Goal: Navigation & Orientation: Find specific page/section

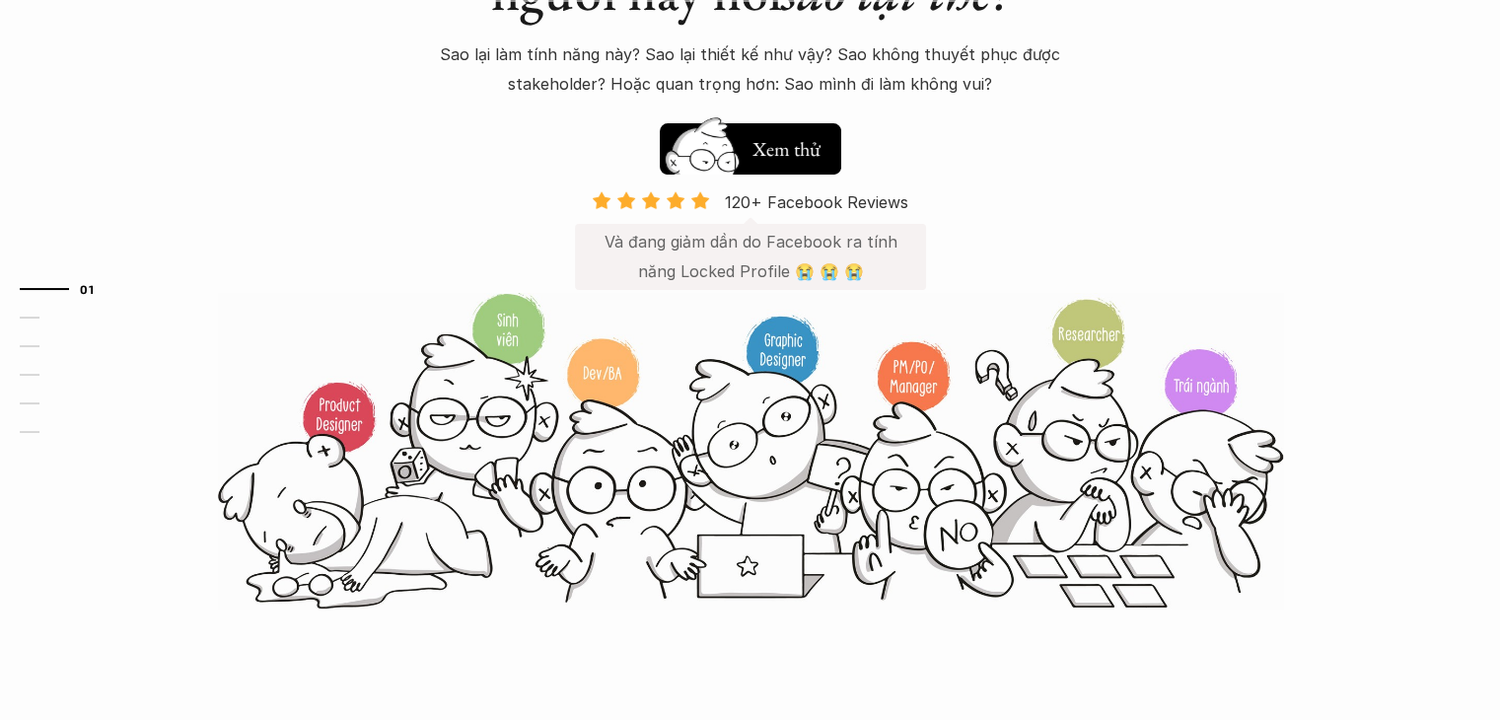
scroll to position [296, 0]
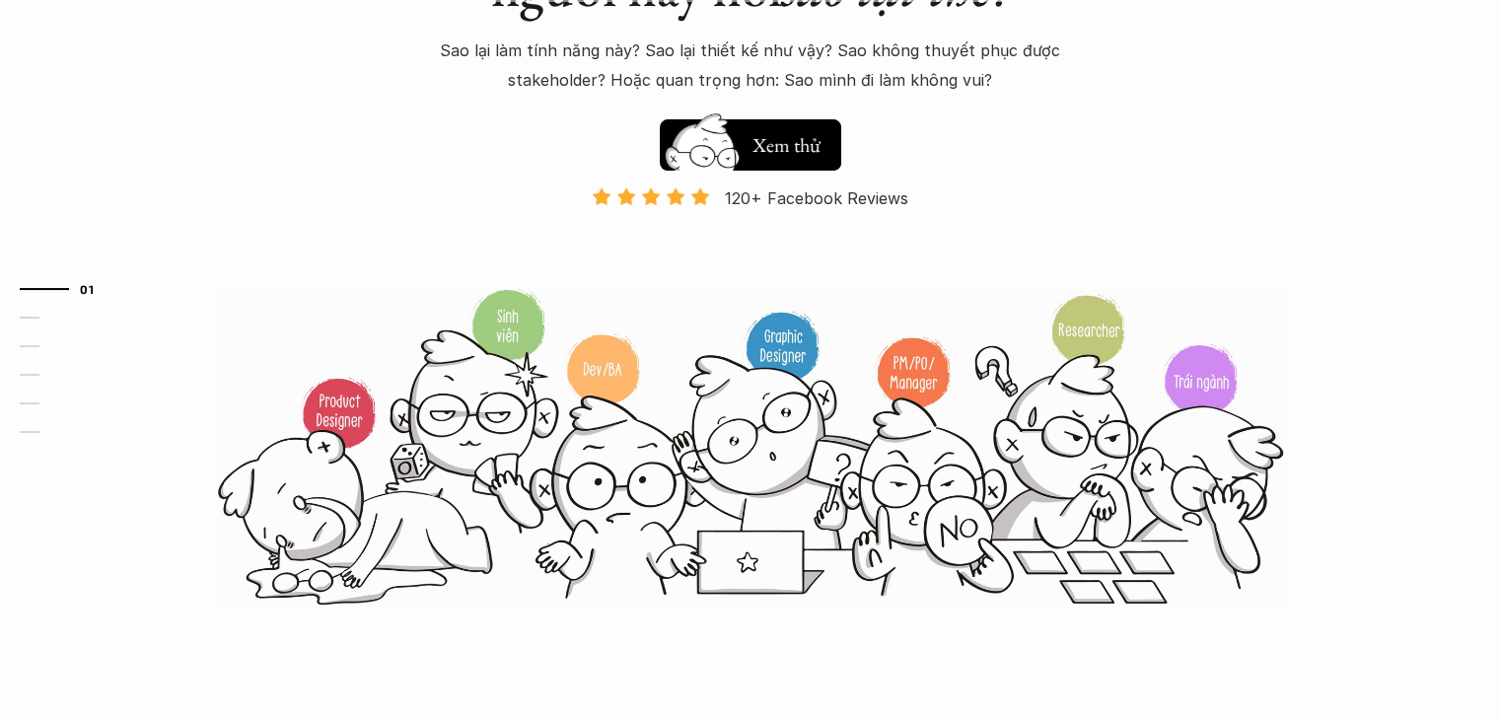
click at [359, 440] on img at bounding box center [750, 446] width 1065 height 321
drag, startPoint x: 570, startPoint y: 384, endPoint x: 605, endPoint y: 386, distance: 34.6
click at [570, 385] on img at bounding box center [750, 446] width 1065 height 321
drag, startPoint x: 605, startPoint y: 386, endPoint x: 620, endPoint y: 384, distance: 15.9
click at [606, 386] on img at bounding box center [750, 446] width 1065 height 321
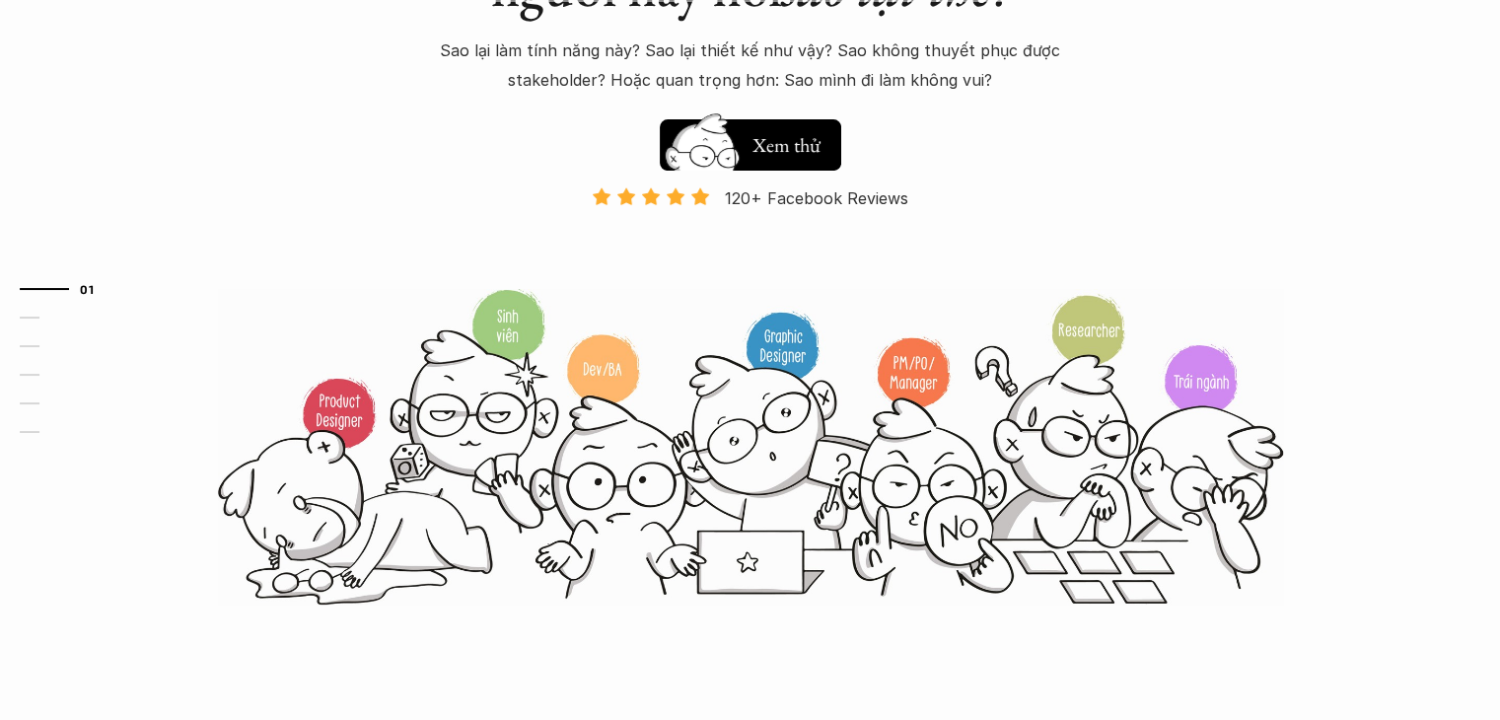
click at [736, 376] on img at bounding box center [750, 446] width 1065 height 321
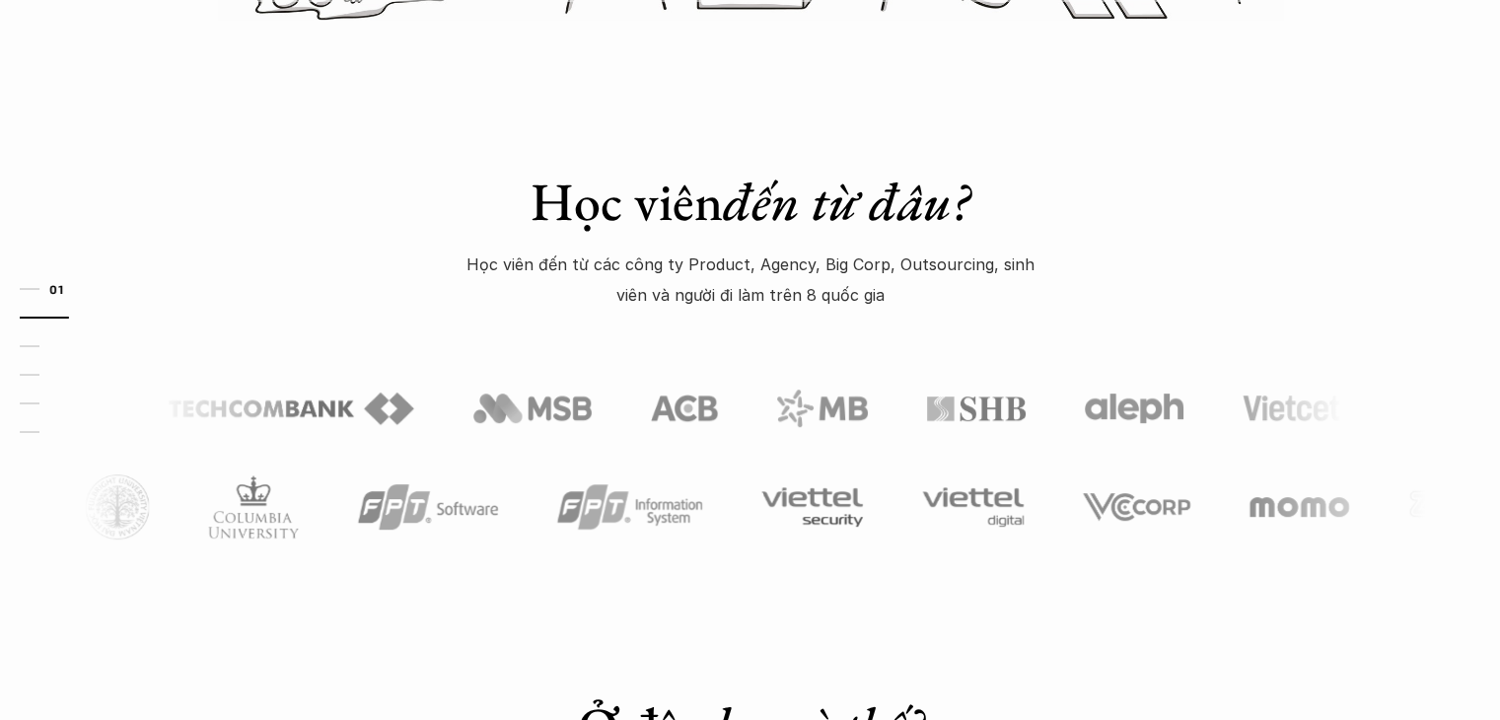
scroll to position [888, 0]
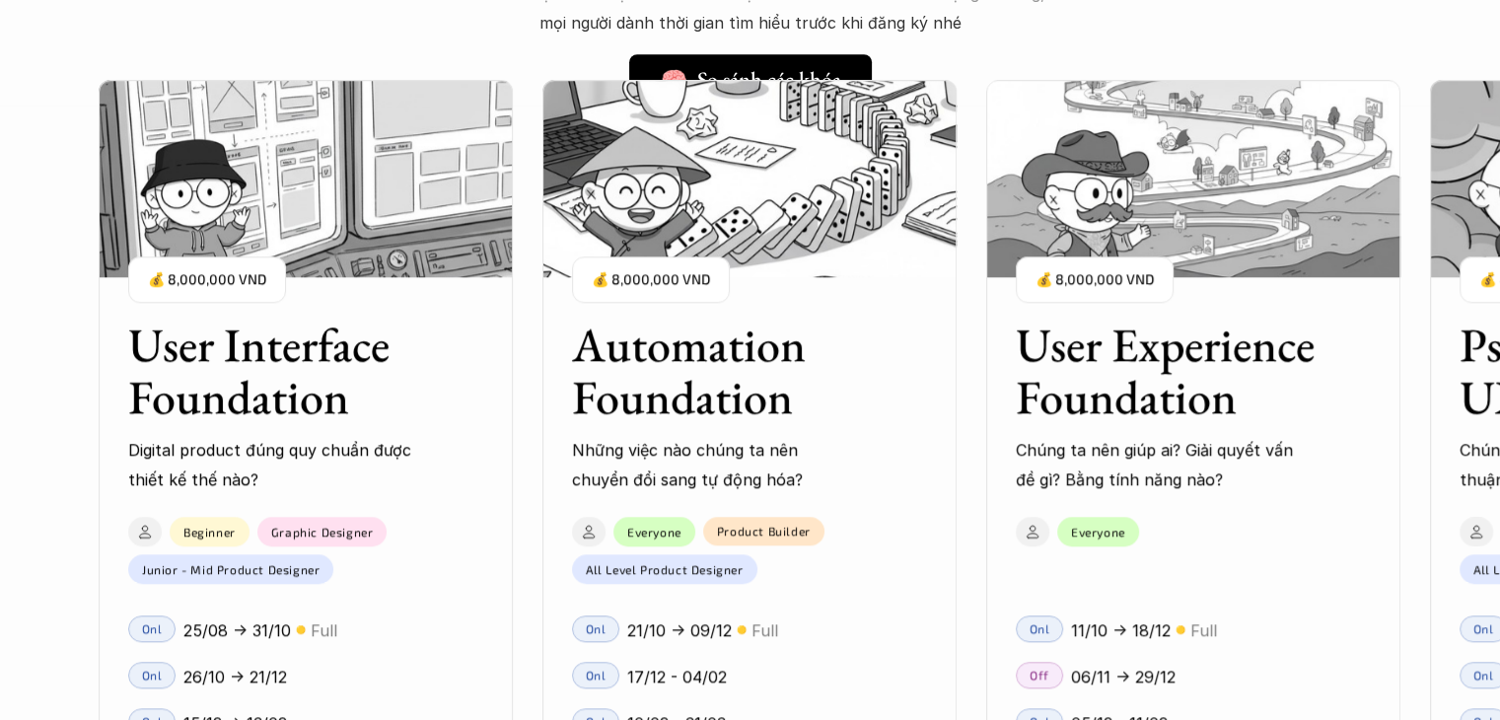
click at [645, 351] on div "User Interface Foundation Digital product đúng quy chuẩn được thiết kế thế nào?…" at bounding box center [1193, 466] width 2189 height 720
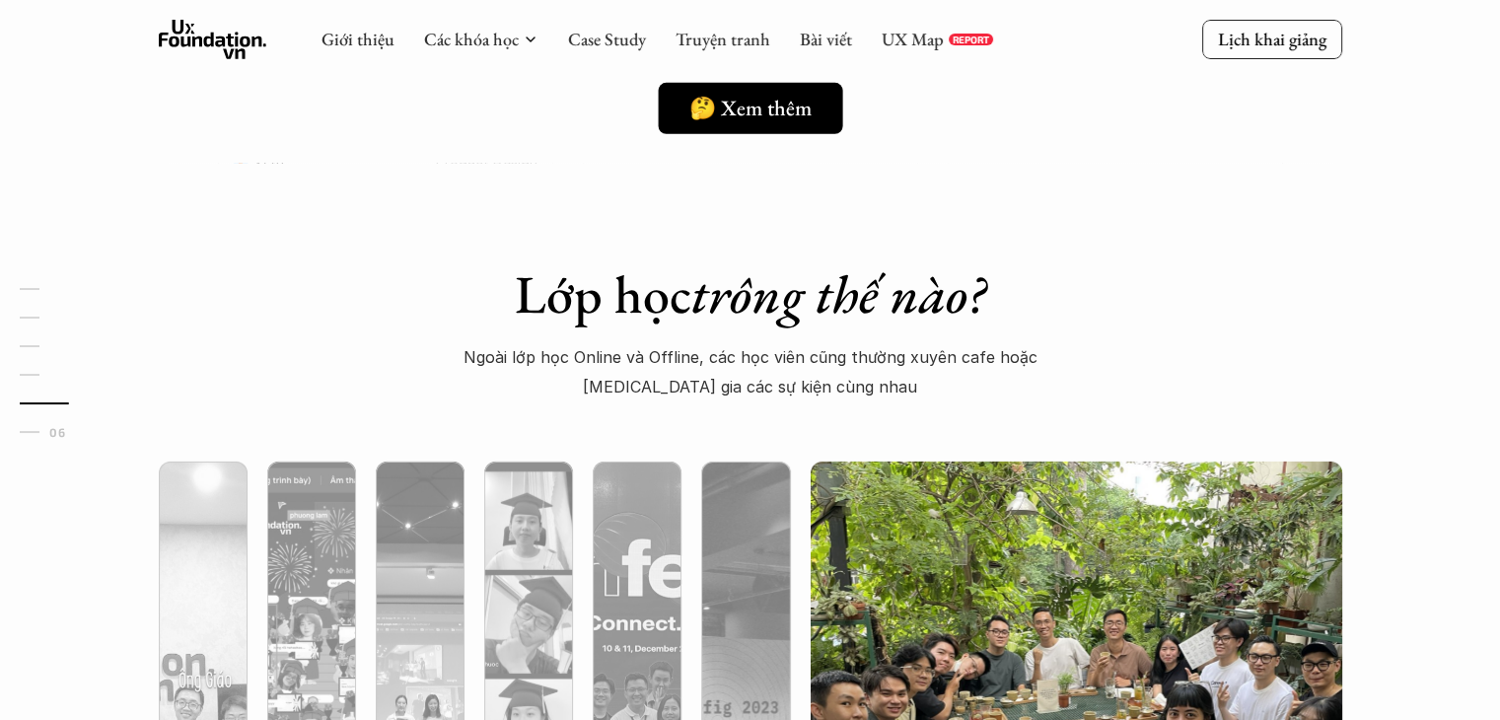
scroll to position [5311, 0]
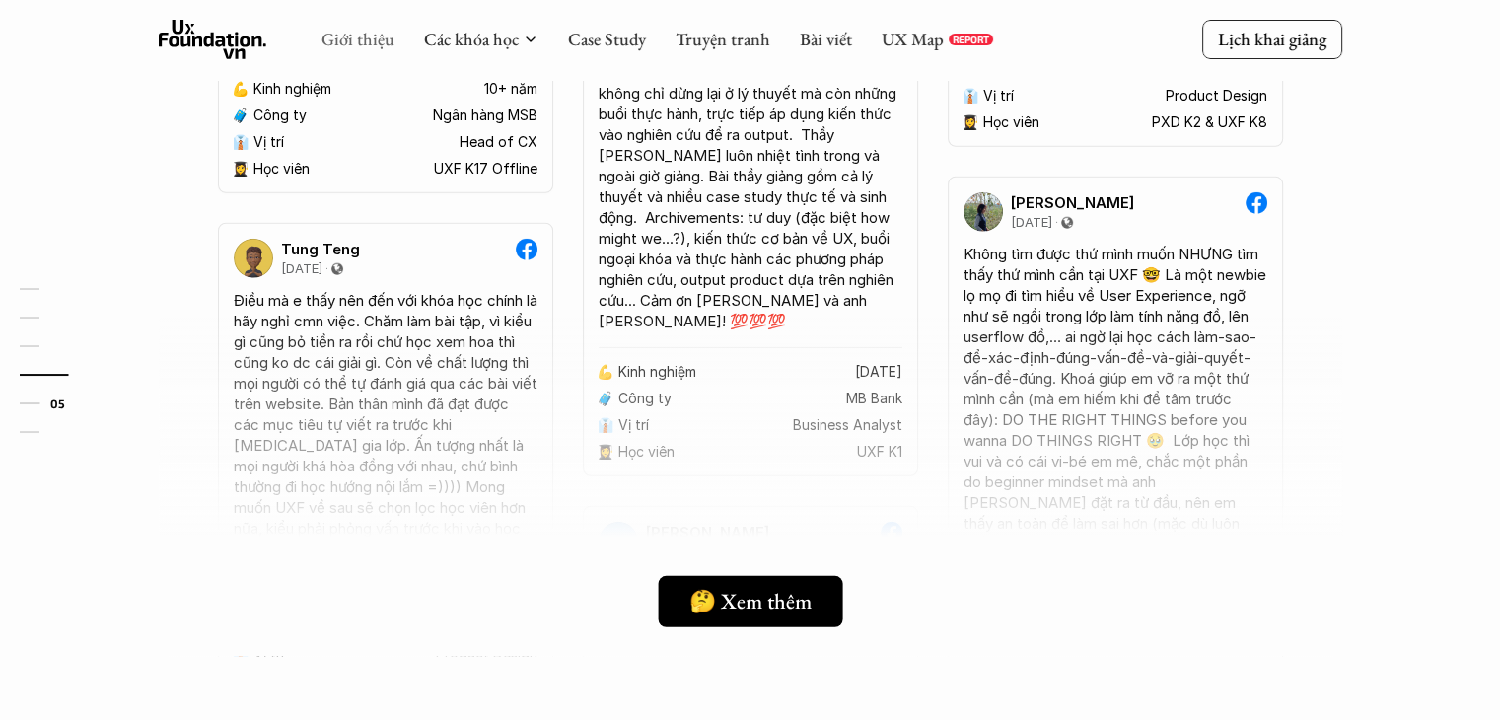
click at [375, 37] on link "Giới thiệu" at bounding box center [357, 39] width 73 height 23
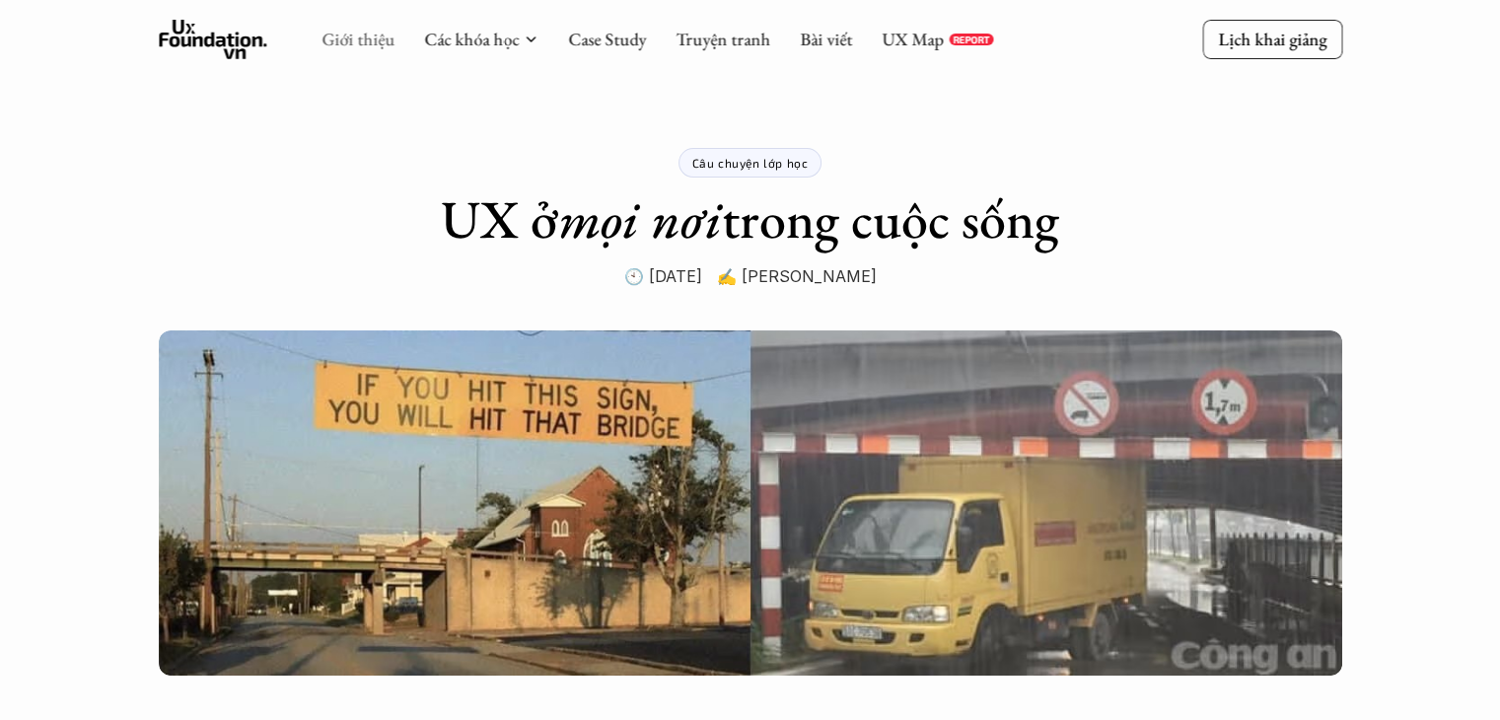
click at [352, 44] on link "Giới thiệu" at bounding box center [357, 39] width 73 height 23
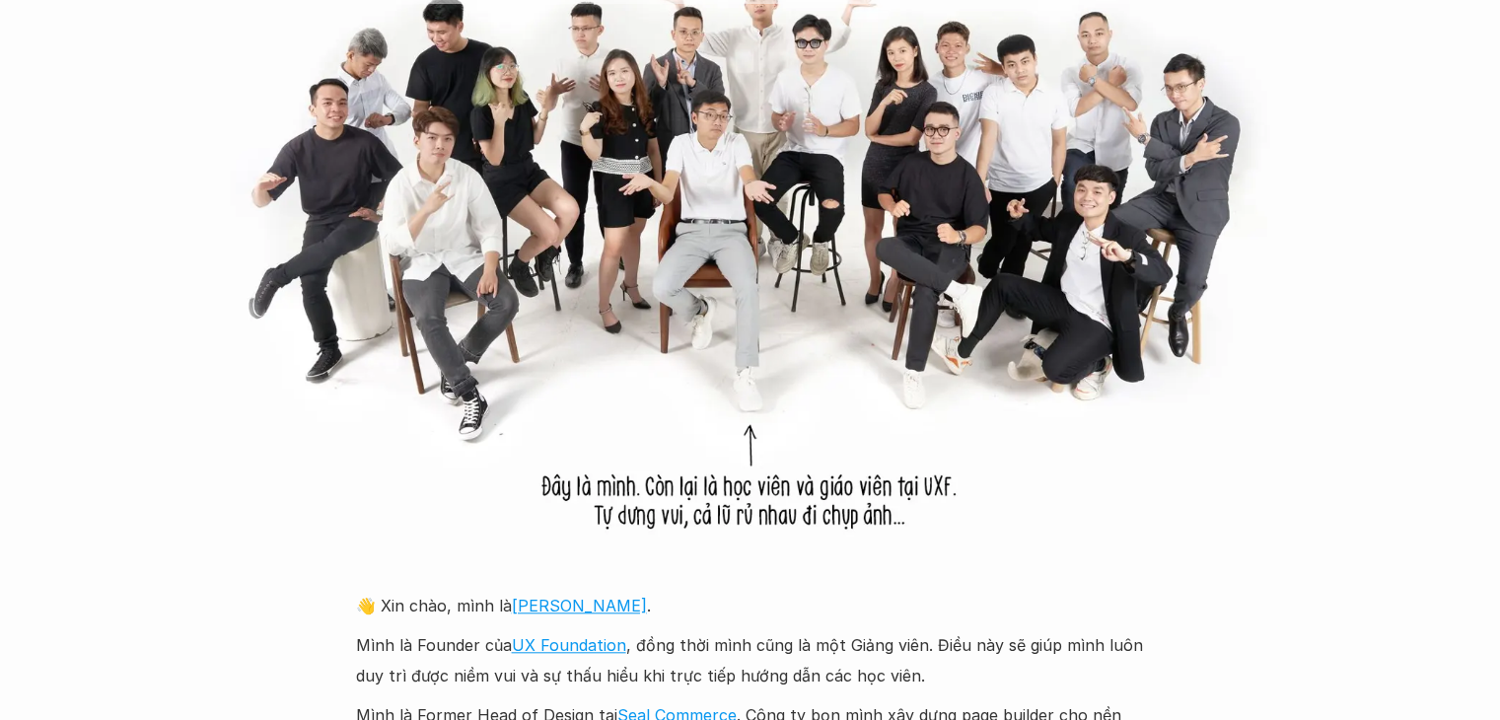
scroll to position [1677, 0]
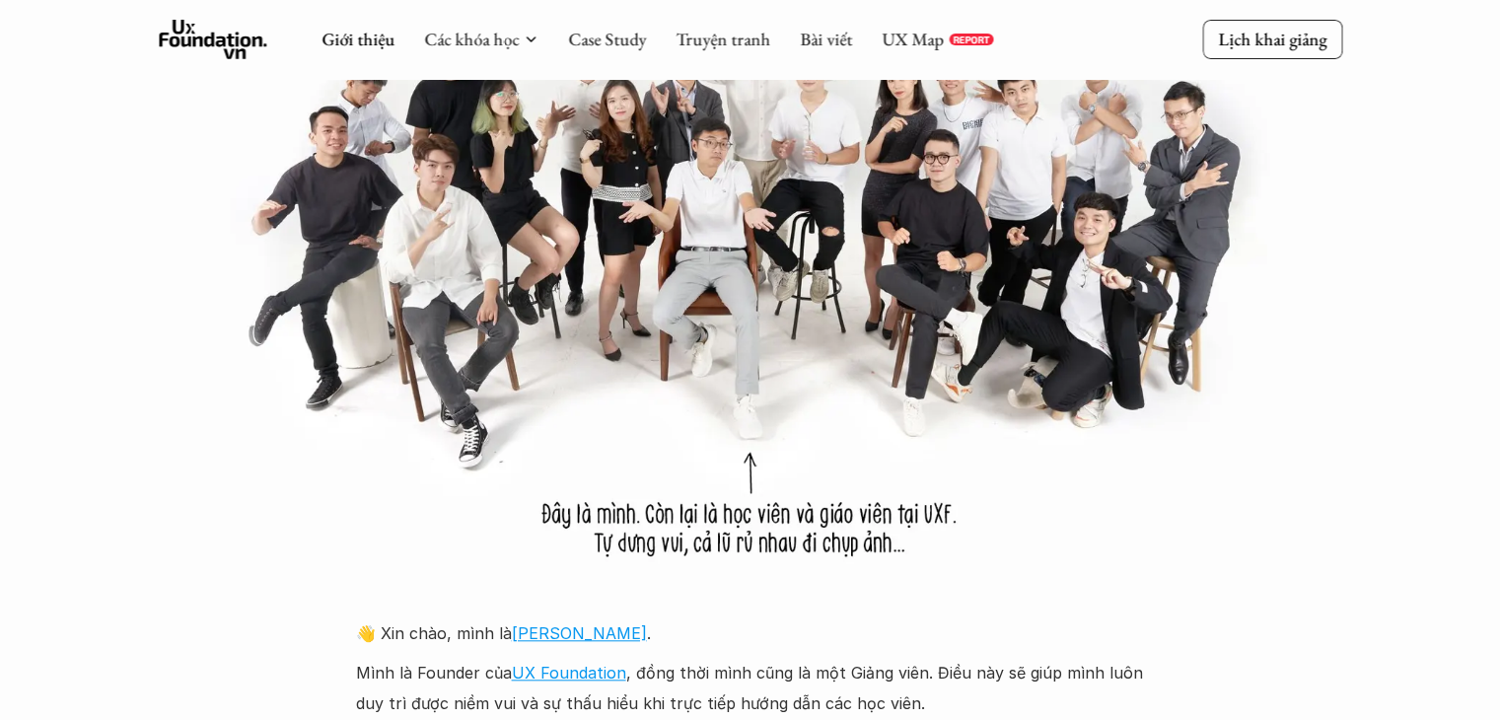
click at [694, 386] on img at bounding box center [750, 273] width 1183 height 609
click at [972, 558] on img at bounding box center [750, 273] width 1183 height 609
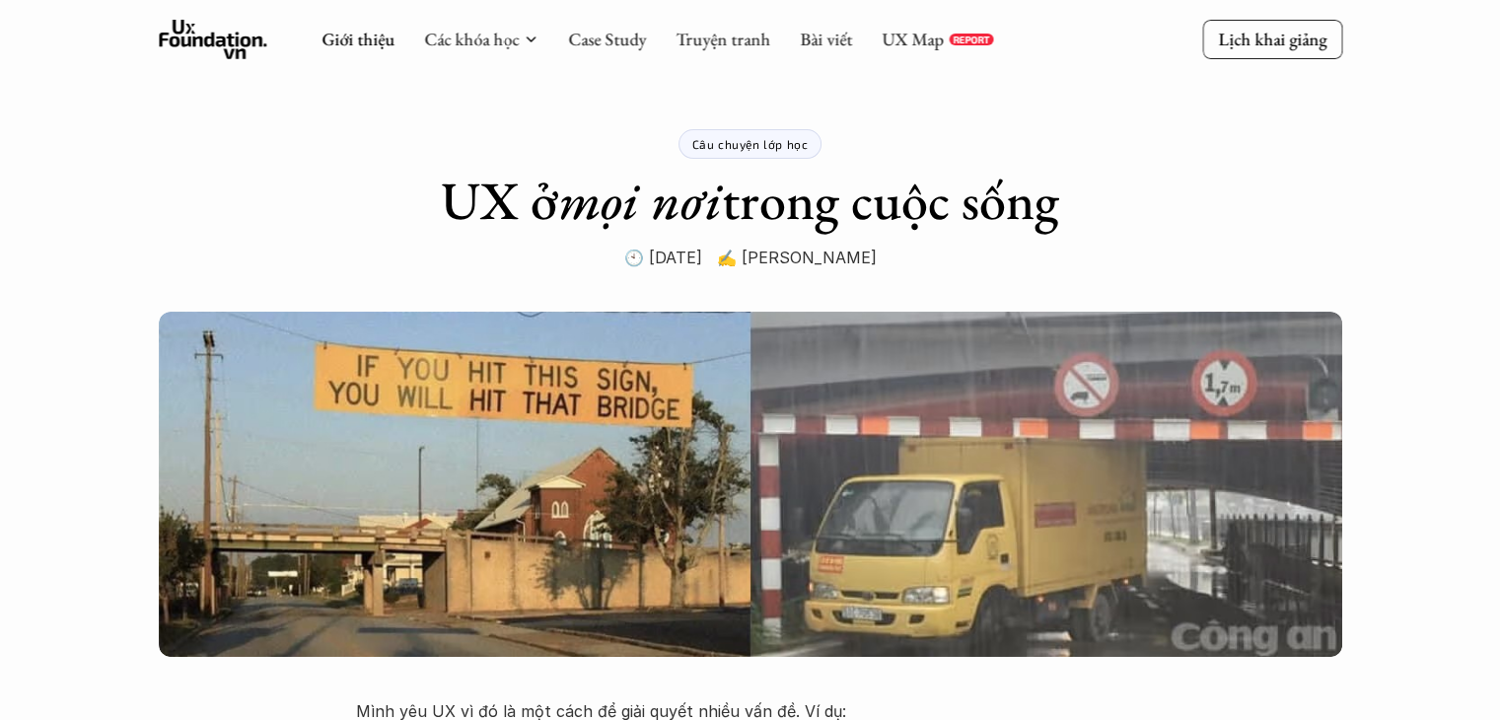
scroll to position [0, 0]
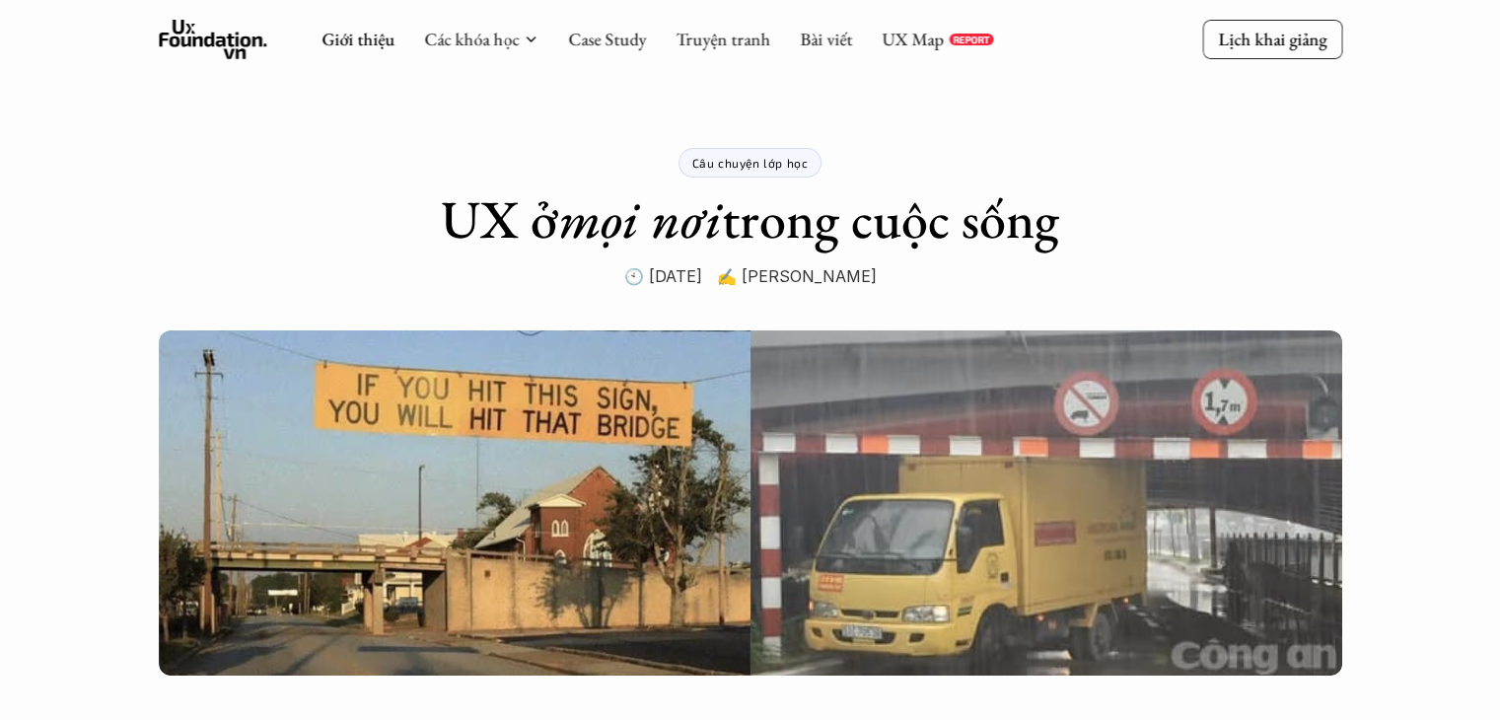
click at [644, 41] on div "Giới thiệu Các khóa học Case Study Truyện tranh Bài viết UX Map REPORT" at bounding box center [657, 39] width 672 height 39
click at [626, 33] on link "Case Study" at bounding box center [607, 39] width 78 height 23
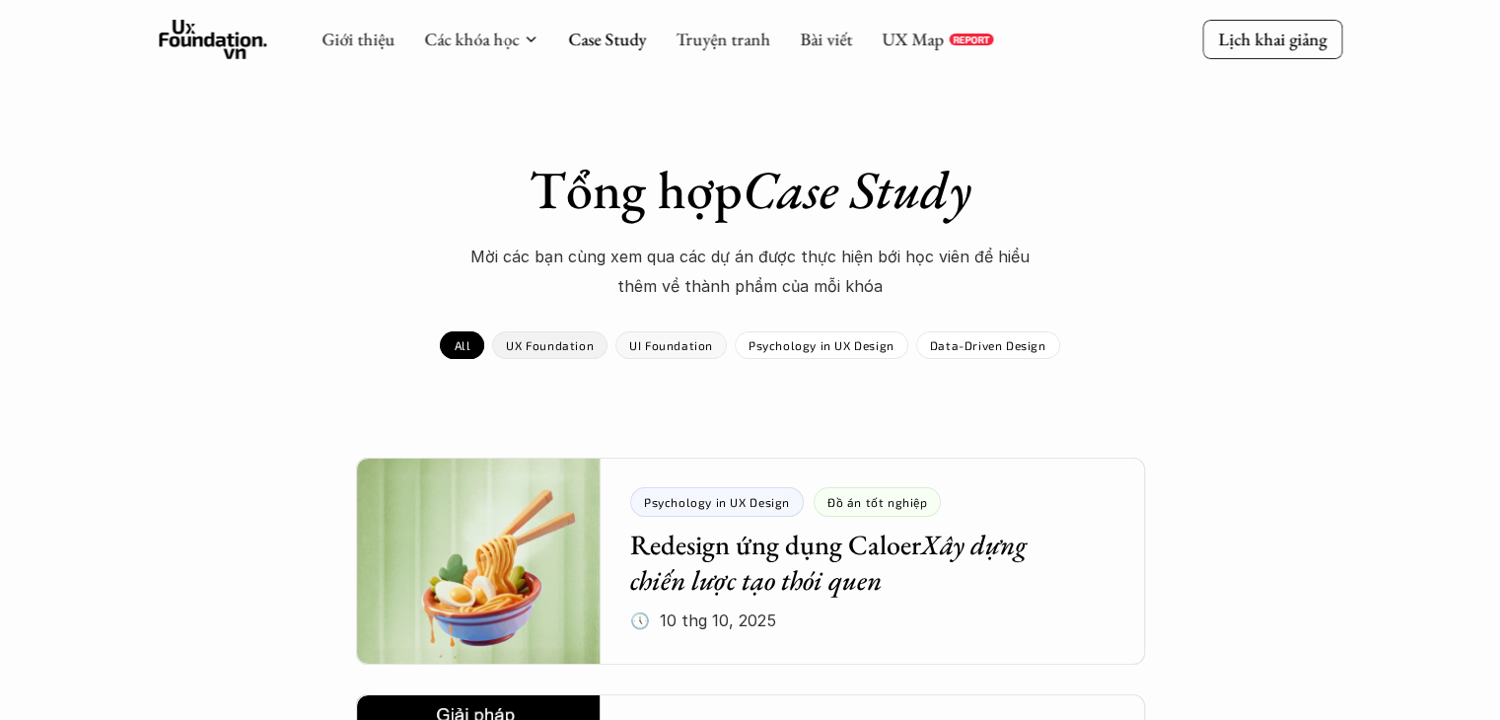
click at [587, 343] on p "UX Foundation" at bounding box center [550, 345] width 88 height 14
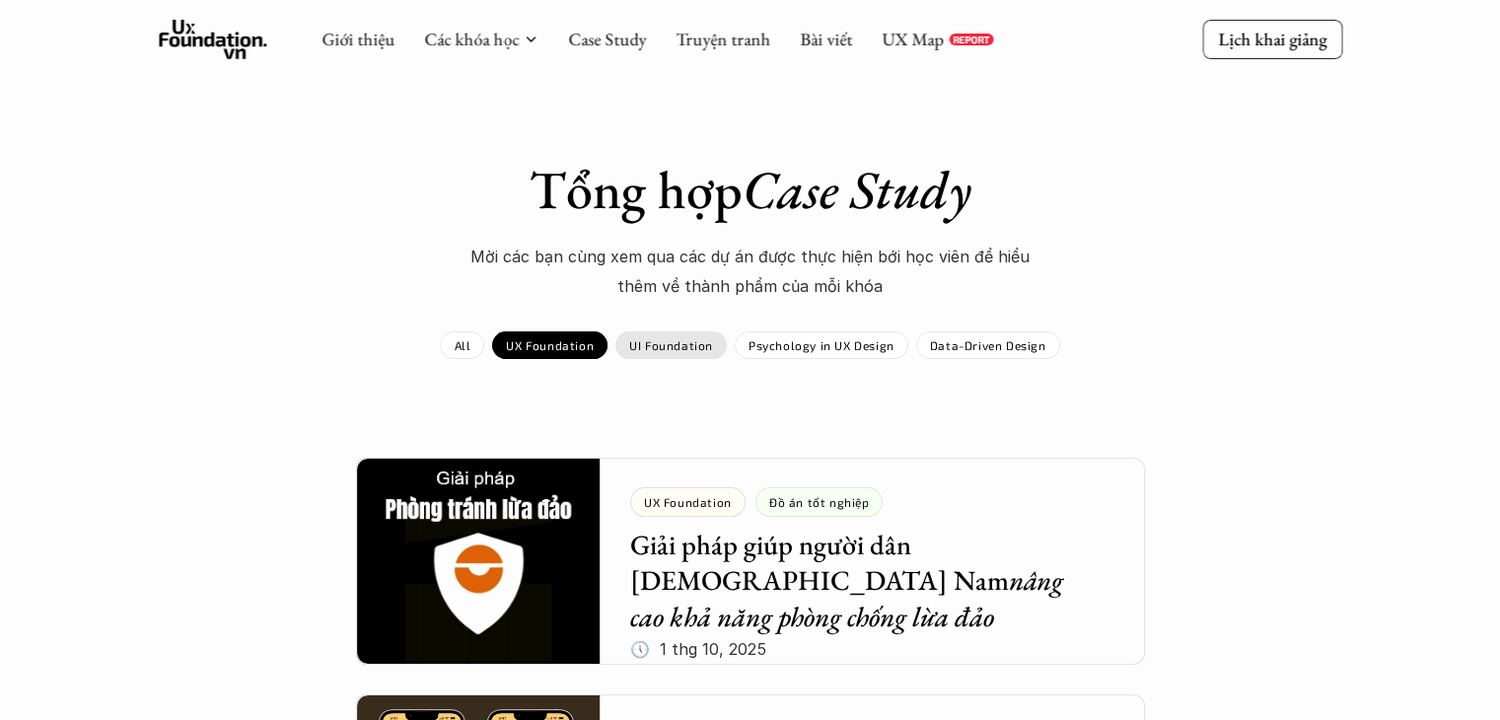
click at [665, 345] on p "UI Foundation" at bounding box center [671, 345] width 84 height 14
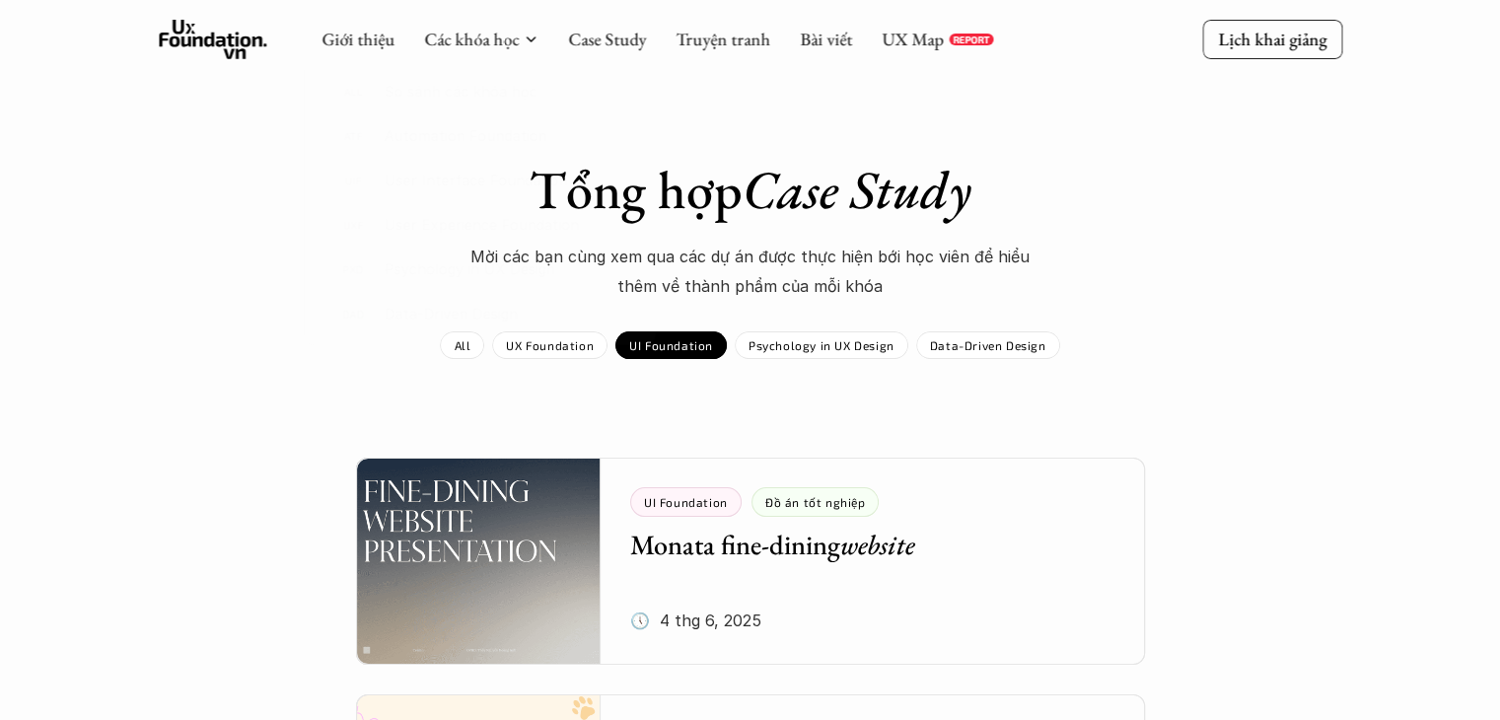
click at [215, 36] on icon at bounding box center [213, 39] width 108 height 39
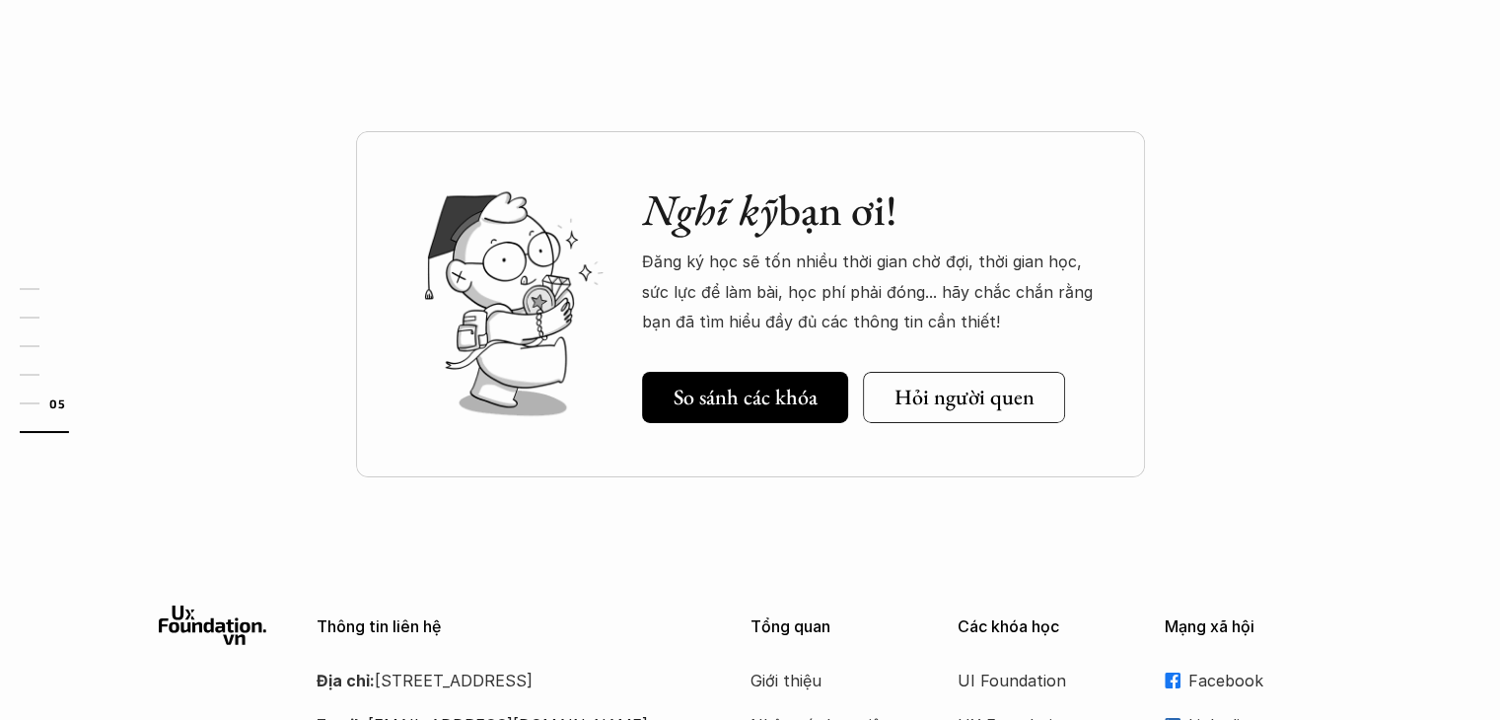
scroll to position [7086, 0]
